Goal: Information Seeking & Learning: Learn about a topic

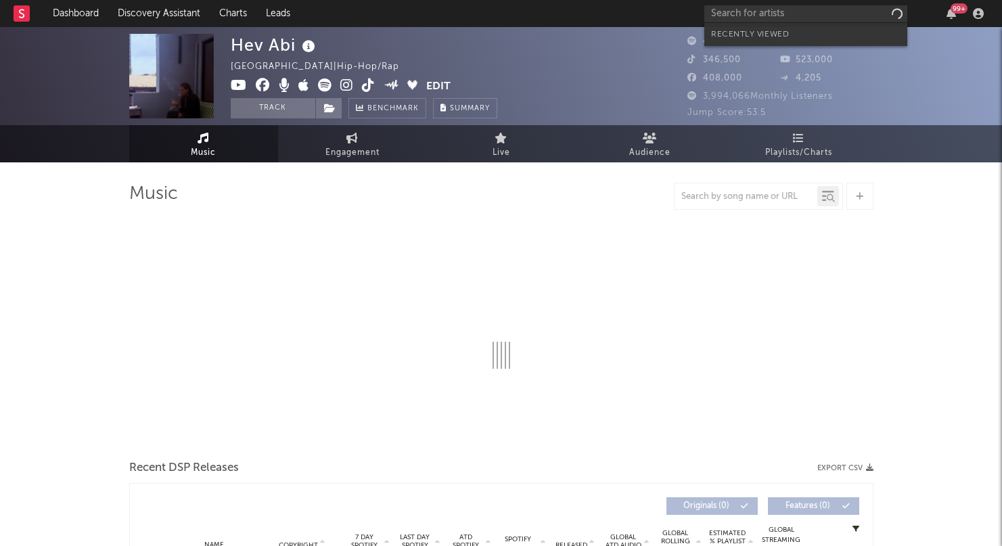
click at [797, 12] on input "text" at bounding box center [806, 13] width 203 height 17
type input "[URL][DOMAIN_NAME]"
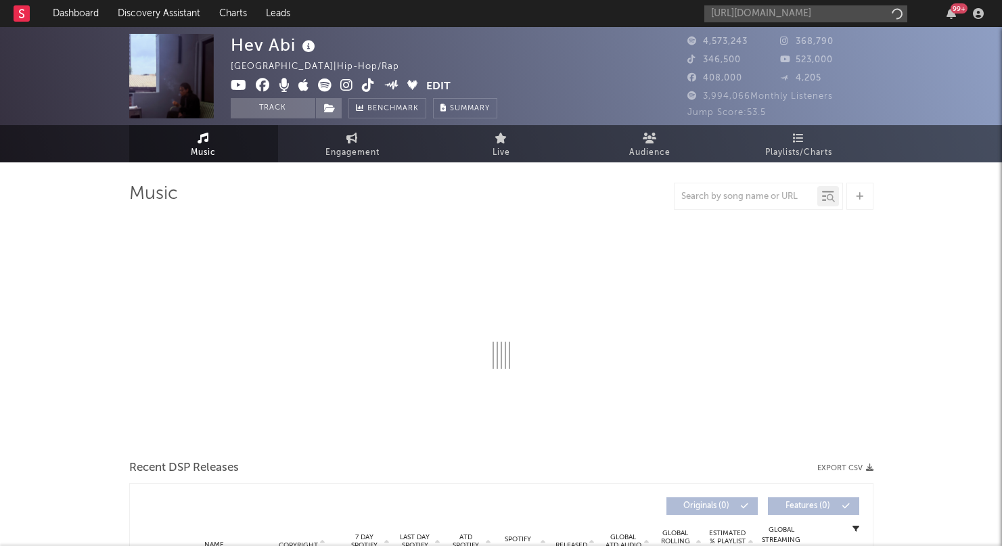
select select "6m"
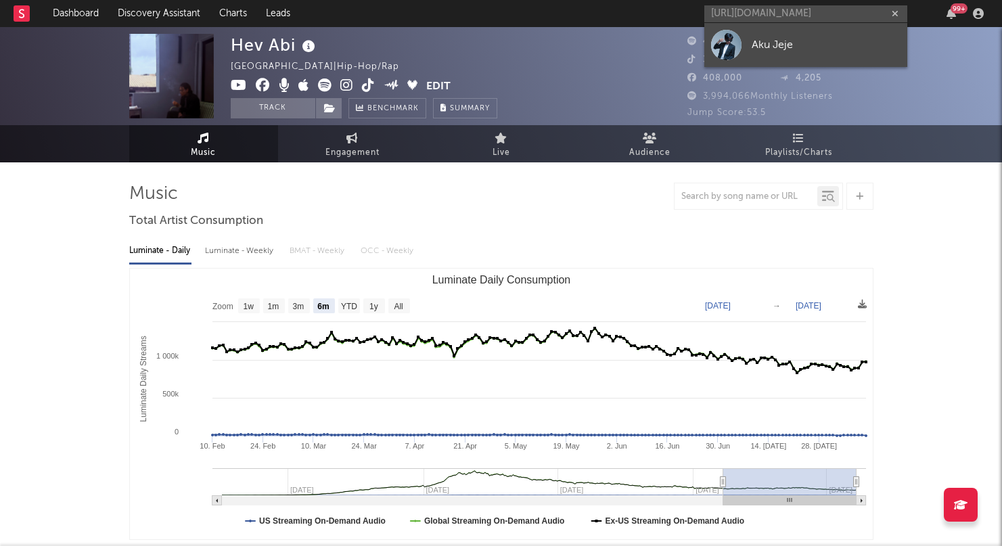
type input "[URL][DOMAIN_NAME]"
click at [784, 47] on div "Aku Jeje" at bounding box center [826, 45] width 149 height 16
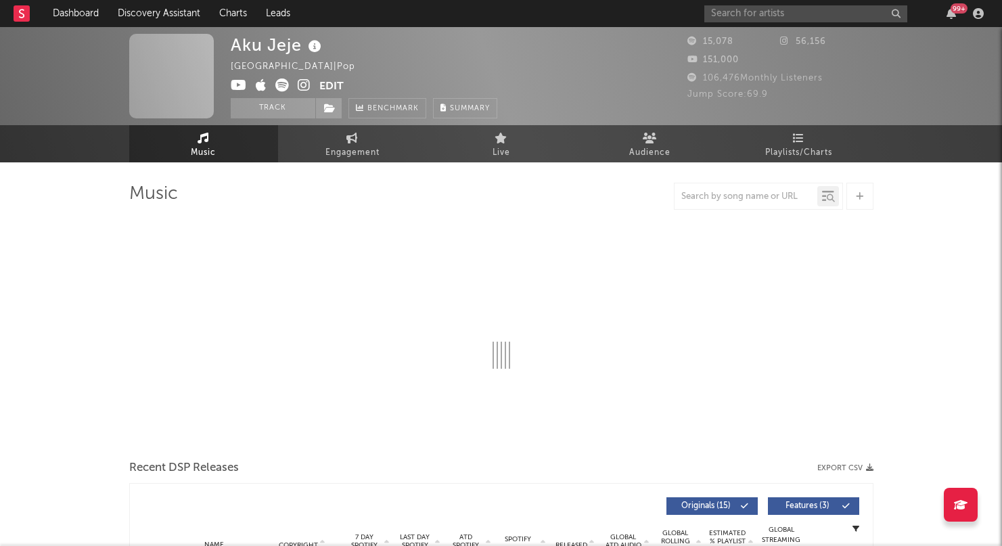
select select "6m"
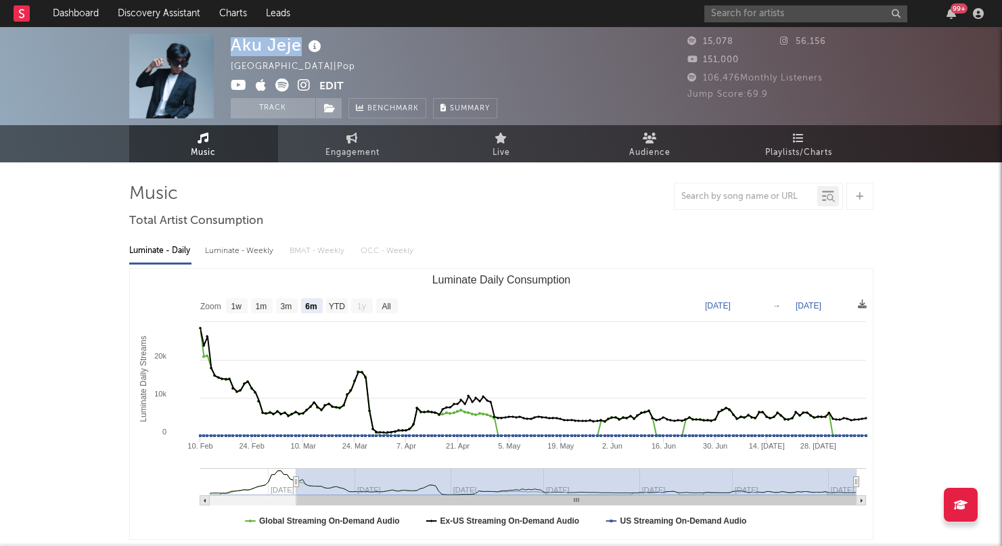
drag, startPoint x: 233, startPoint y: 45, endPoint x: 298, endPoint y: 47, distance: 65.0
click at [298, 47] on div "Aku Jeje" at bounding box center [278, 45] width 94 height 22
copy div "Aku Jeje"
click at [566, 183] on div at bounding box center [501, 196] width 744 height 27
